Goal: Task Accomplishment & Management: Use online tool/utility

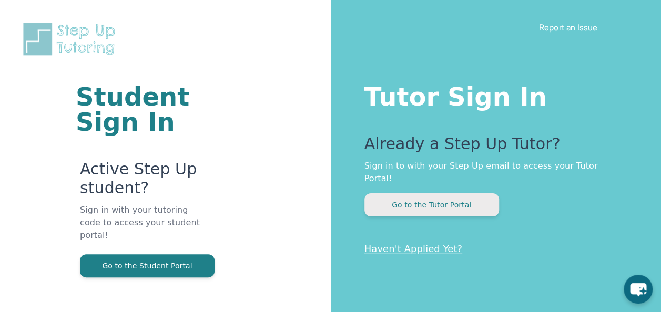
scroll to position [63, 0]
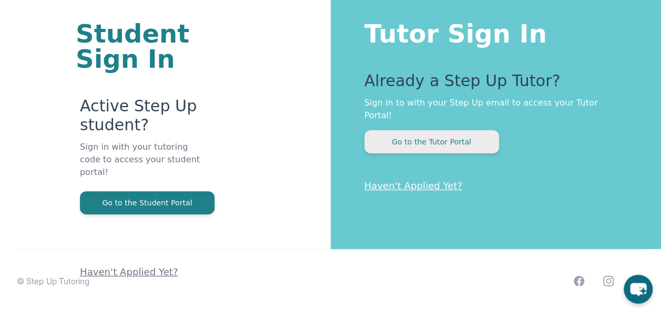
click at [445, 130] on button "Go to the Tutor Portal" at bounding box center [431, 141] width 135 height 23
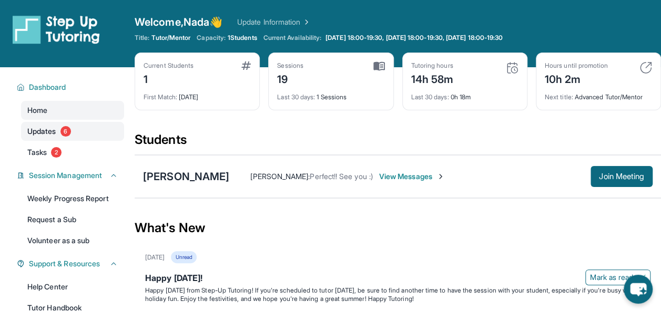
click at [89, 127] on link "Updates 6" at bounding box center [72, 131] width 103 height 19
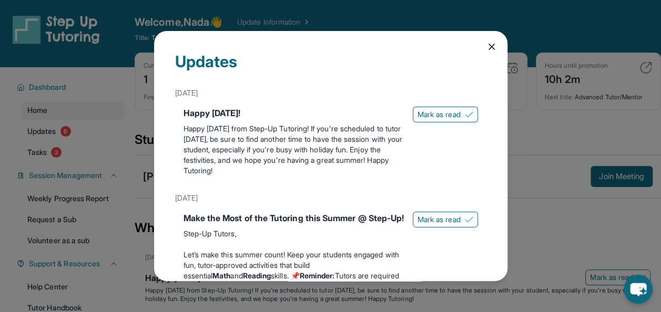
click at [489, 49] on icon at bounding box center [491, 46] width 5 height 5
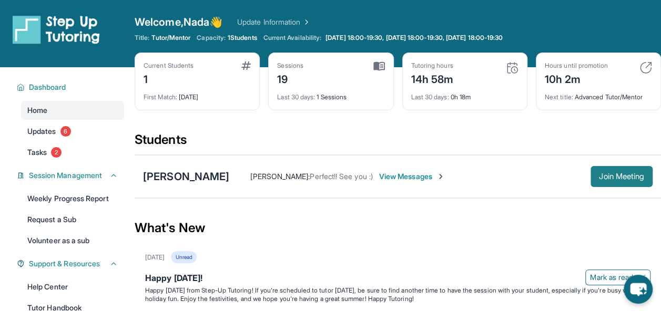
click at [621, 179] on span "Join Meeting" at bounding box center [621, 176] width 45 height 6
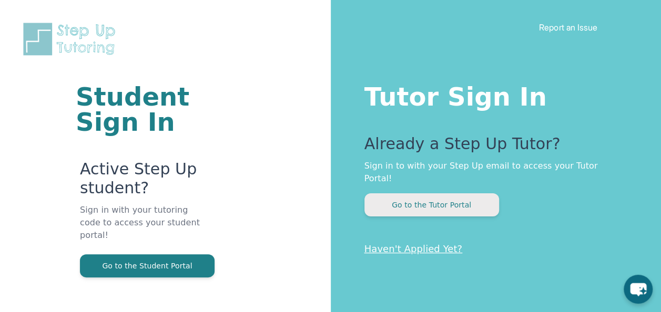
click at [421, 193] on button "Go to the Tutor Portal" at bounding box center [431, 204] width 135 height 23
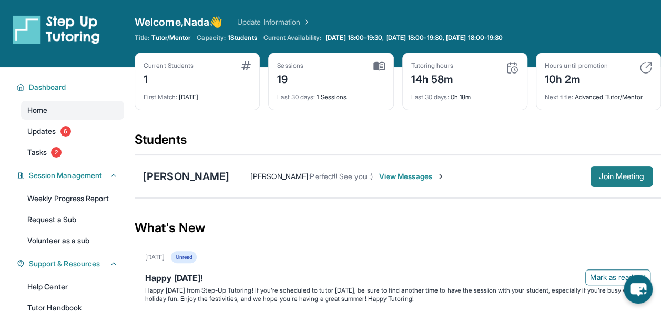
click at [600, 173] on span "Join Meeting" at bounding box center [621, 176] width 45 height 6
